Goal: Check status

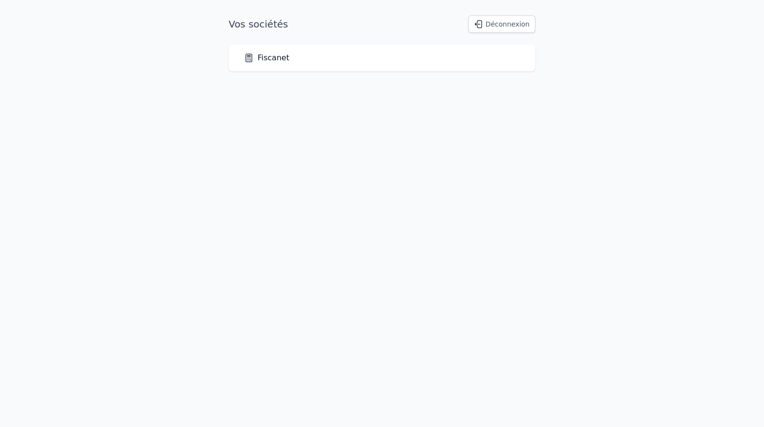
click at [269, 59] on link "Fiscanet" at bounding box center [266, 58] width 45 height 12
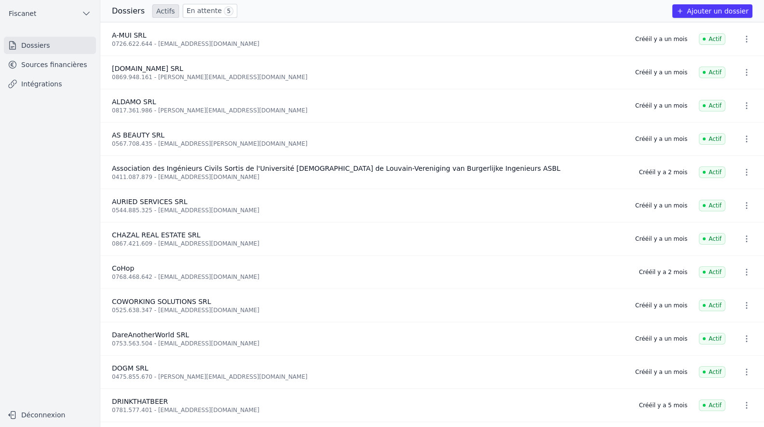
click at [208, 13] on link "En attente 5" at bounding box center [210, 11] width 54 height 14
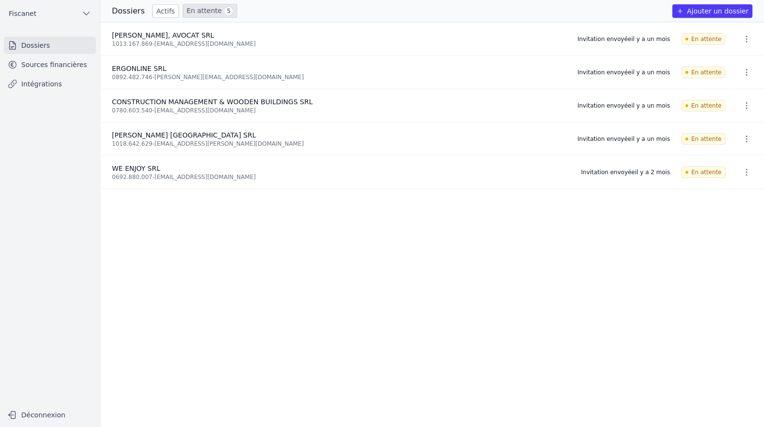
click at [747, 171] on icon "button" at bounding box center [747, 172] width 10 height 10
click at [695, 171] on div at bounding box center [382, 213] width 764 height 427
click at [616, 172] on div "Invitation envoyée [DATE]" at bounding box center [625, 172] width 89 height 8
